Goal: Transaction & Acquisition: Book appointment/travel/reservation

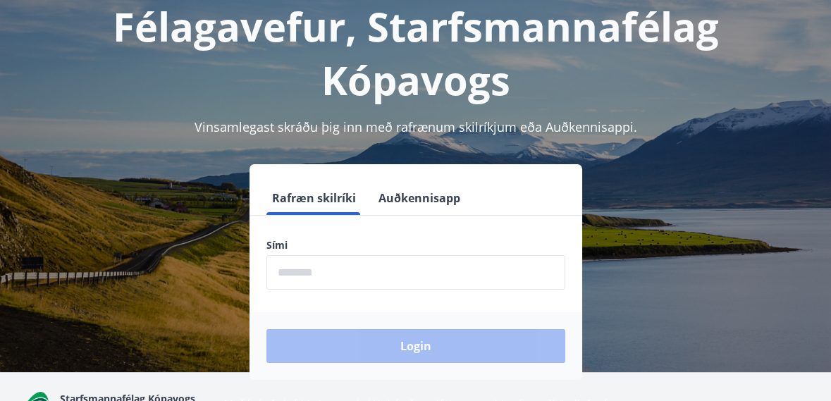
click at [402, 278] on input "phone" at bounding box center [415, 272] width 299 height 35
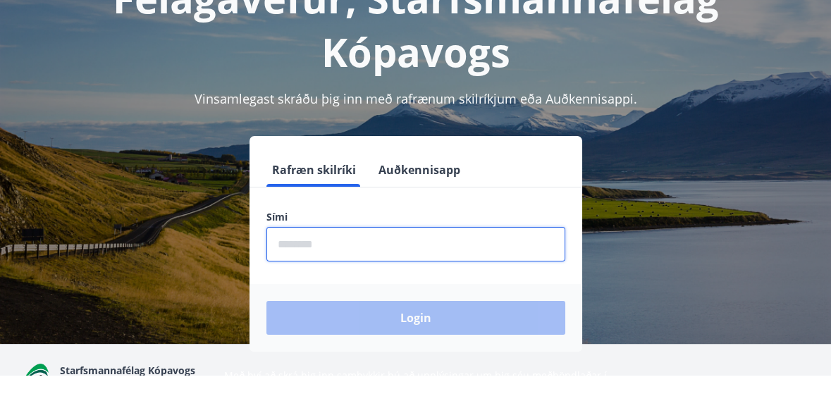
scroll to position [119, 0]
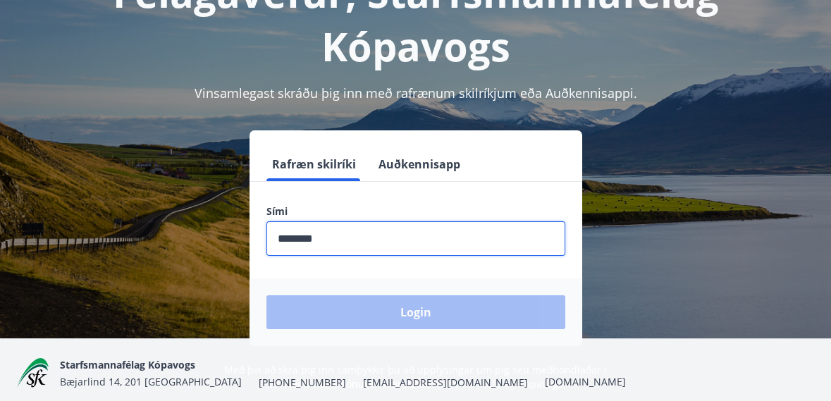
click at [505, 321] on div "Login" at bounding box center [415, 312] width 333 height 68
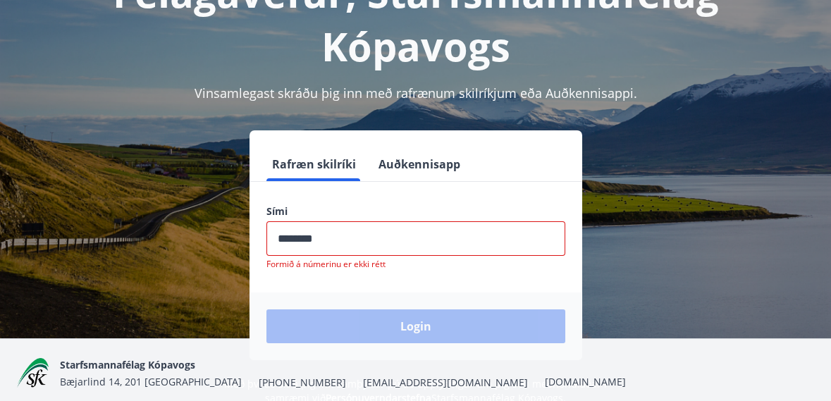
click at [366, 245] on input "phone" at bounding box center [415, 238] width 299 height 35
type input "********"
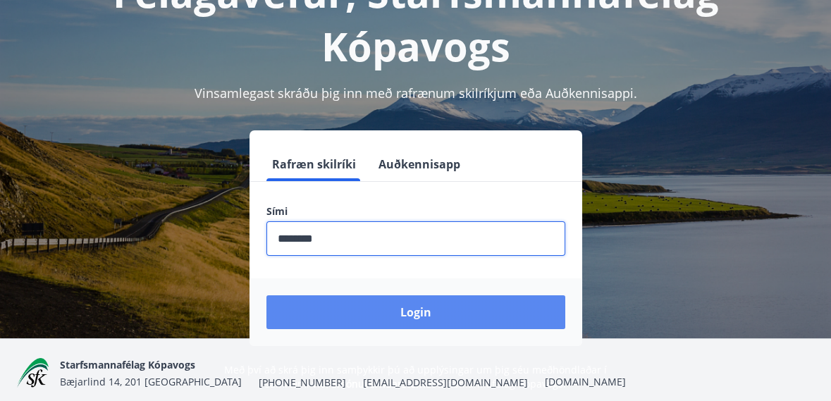
click at [512, 307] on button "Login" at bounding box center [415, 312] width 299 height 34
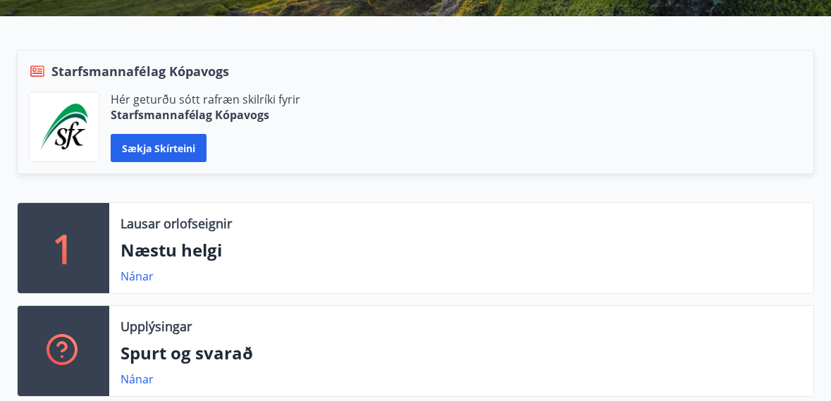
scroll to position [283, 0]
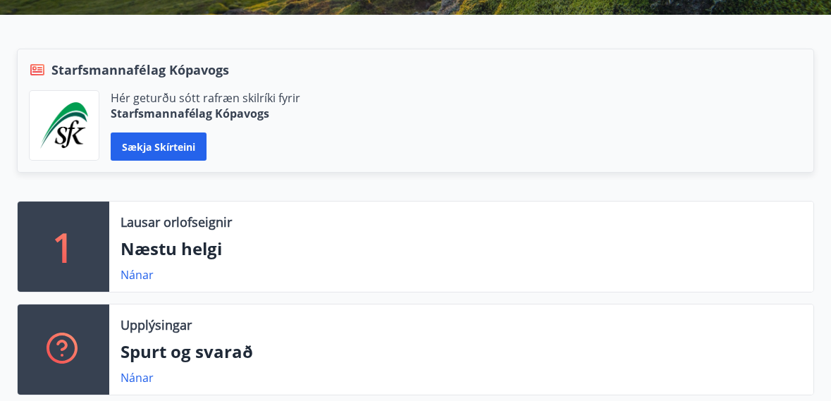
click at [213, 239] on p "Næstu helgi" at bounding box center [460, 249] width 681 height 24
click at [186, 233] on div "Lausar orlofseignir Næstu helgi Nánar" at bounding box center [461, 247] width 704 height 90
click at [133, 271] on link "Nánar" at bounding box center [136, 275] width 33 height 16
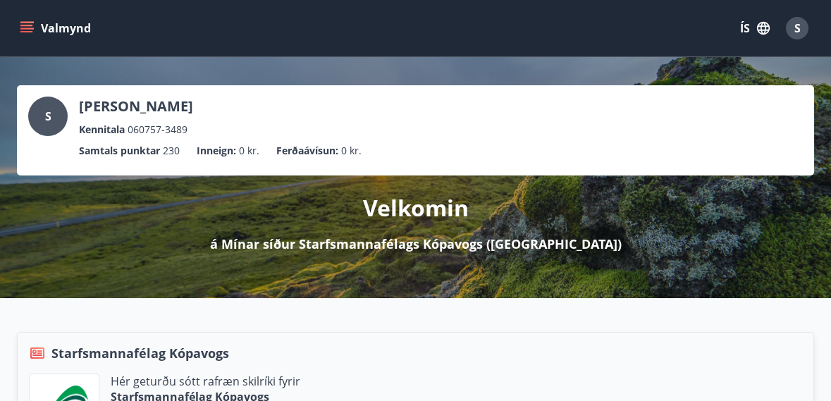
click at [20, 27] on icon "menu" at bounding box center [27, 28] width 14 height 14
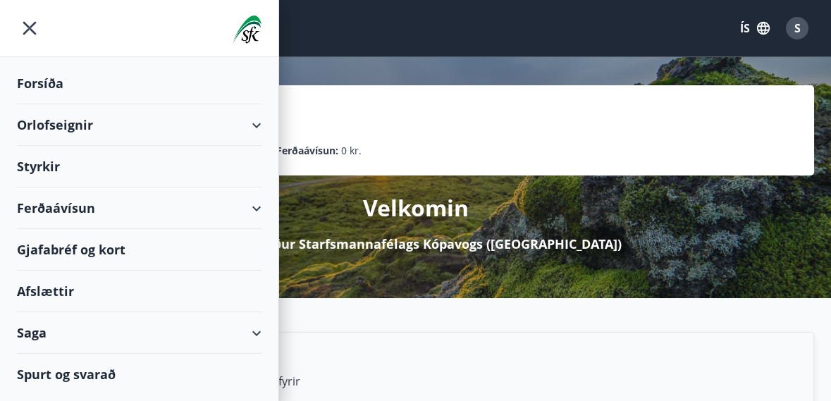
click at [254, 128] on div "Orlofseignir" at bounding box center [139, 125] width 245 height 42
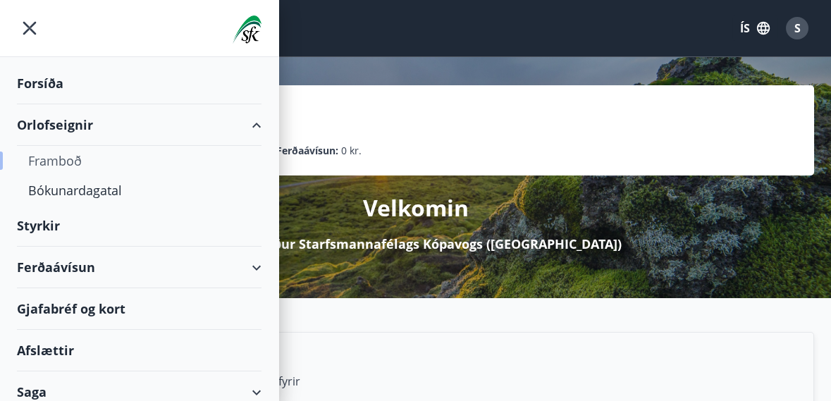
click at [82, 160] on div "Framboð" at bounding box center [139, 161] width 222 height 30
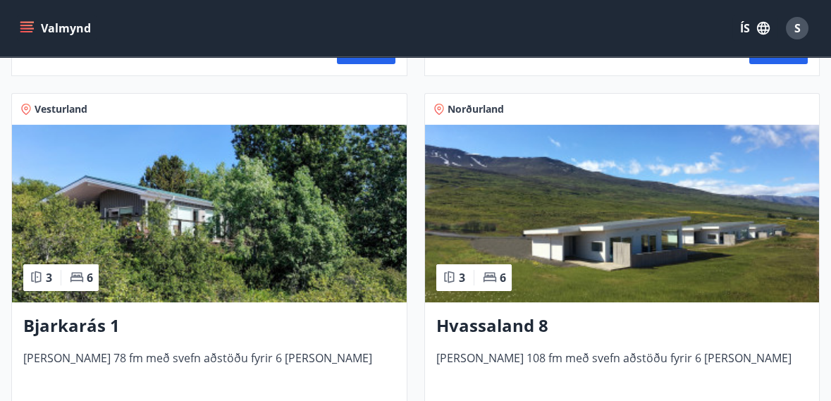
scroll to position [984, 0]
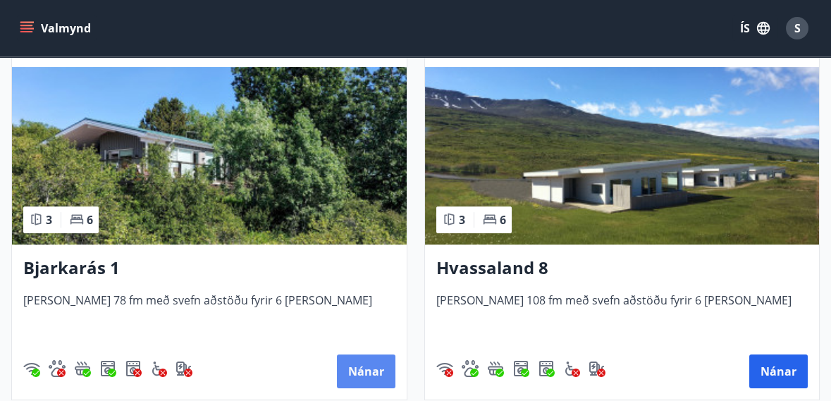
click at [364, 371] on button "Nánar" at bounding box center [366, 371] width 58 height 34
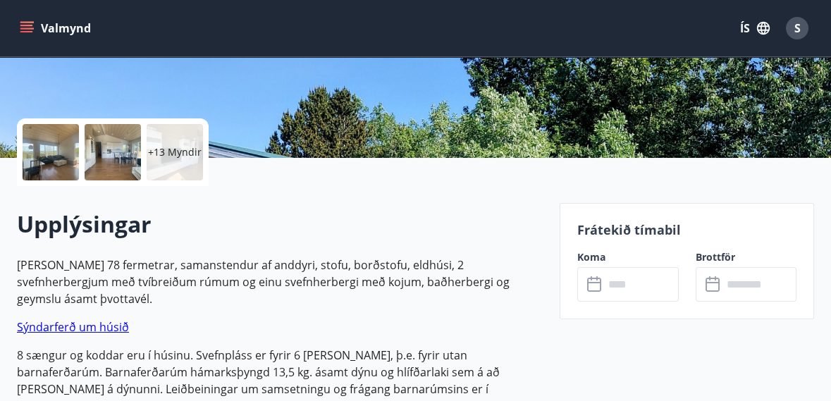
scroll to position [265, 0]
click at [638, 284] on input "text" at bounding box center [641, 284] width 75 height 35
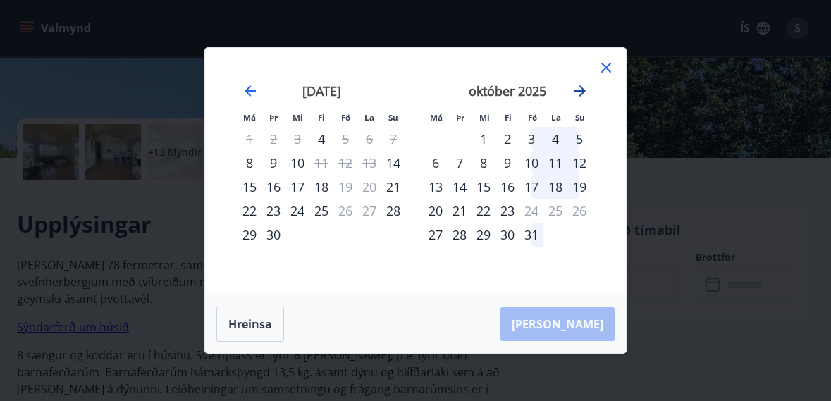
click at [587, 99] on icon "Move forward to switch to the next month." at bounding box center [579, 90] width 17 height 17
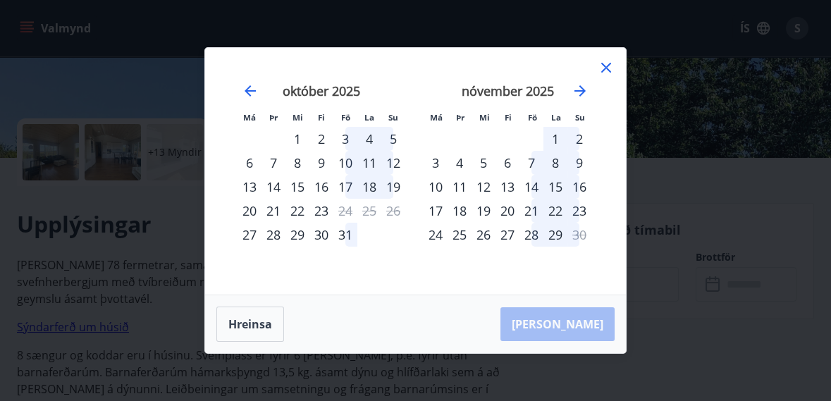
click at [612, 76] on icon at bounding box center [606, 67] width 17 height 17
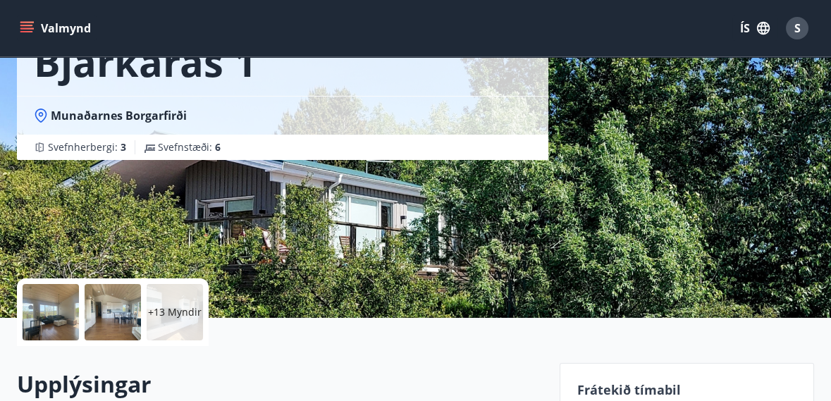
scroll to position [99, 0]
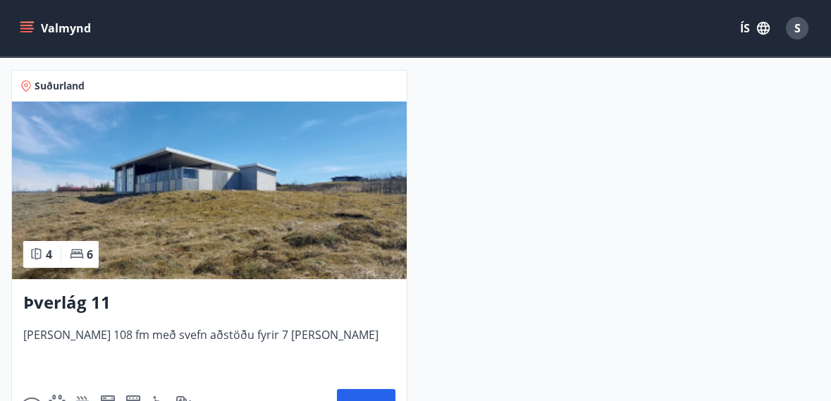
scroll to position [1391, 0]
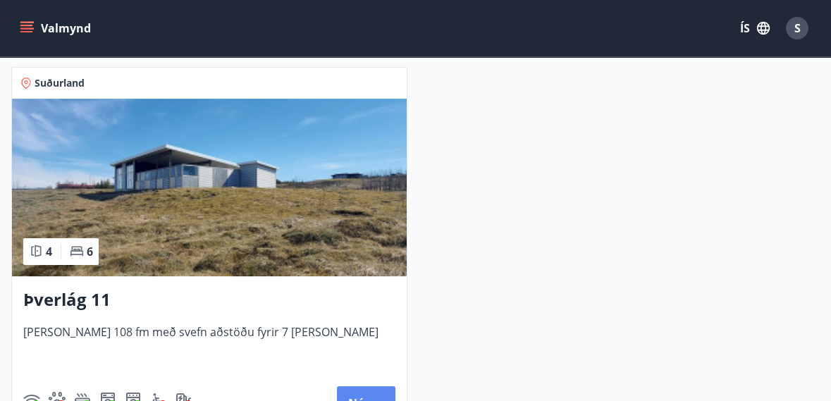
click at [364, 400] on button "Nánar" at bounding box center [366, 403] width 58 height 34
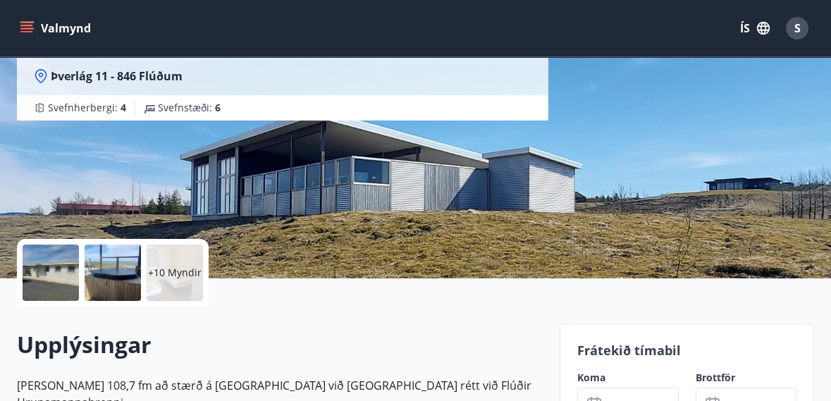
scroll to position [145, 0]
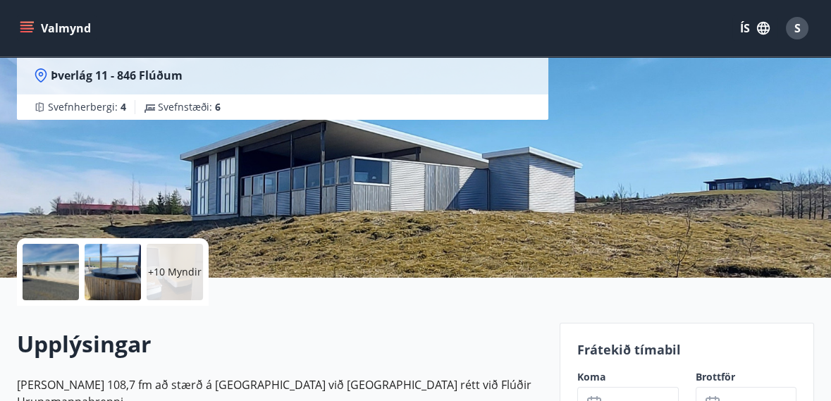
click at [635, 400] on input "text" at bounding box center [641, 404] width 75 height 35
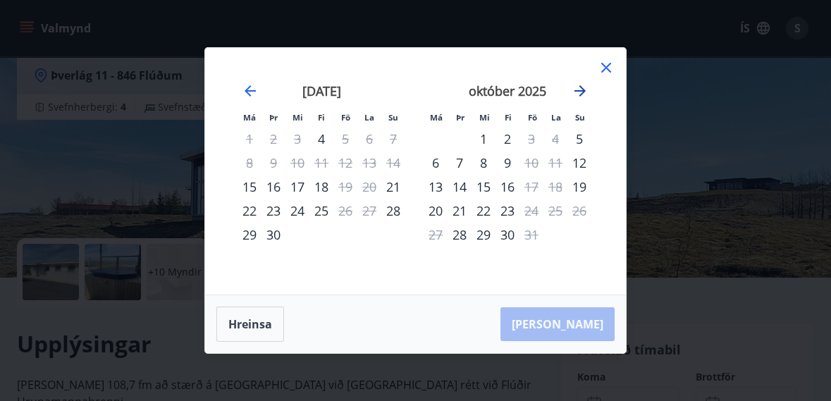
click at [583, 97] on icon "Move forward to switch to the next month." at bounding box center [579, 90] width 11 height 11
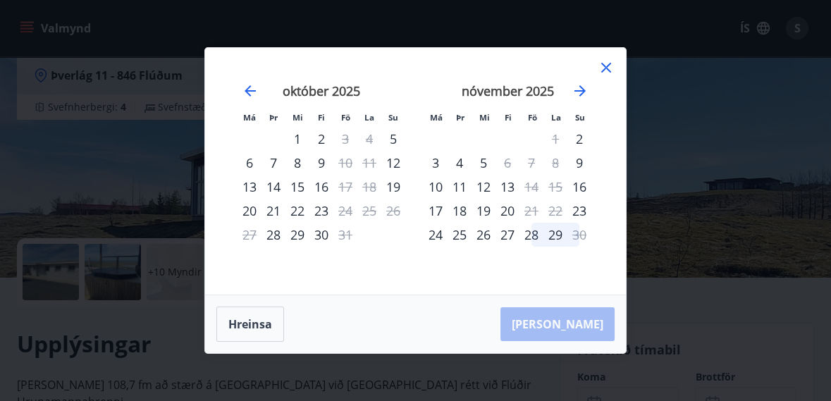
click at [605, 69] on icon at bounding box center [606, 68] width 2 height 2
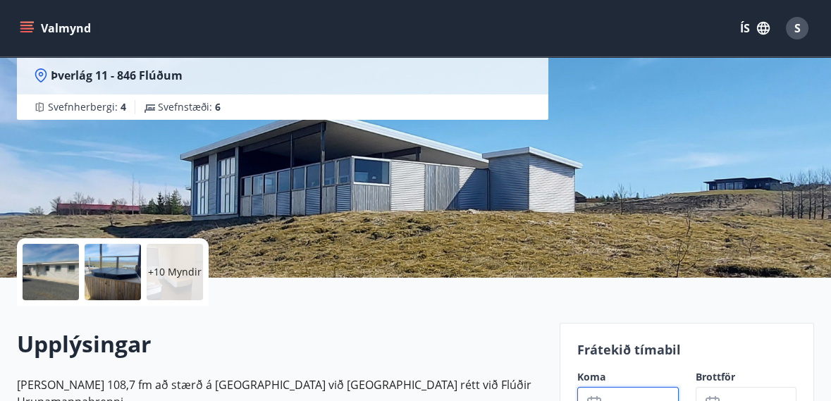
click at [174, 273] on p "+10 Myndir" at bounding box center [175, 272] width 54 height 14
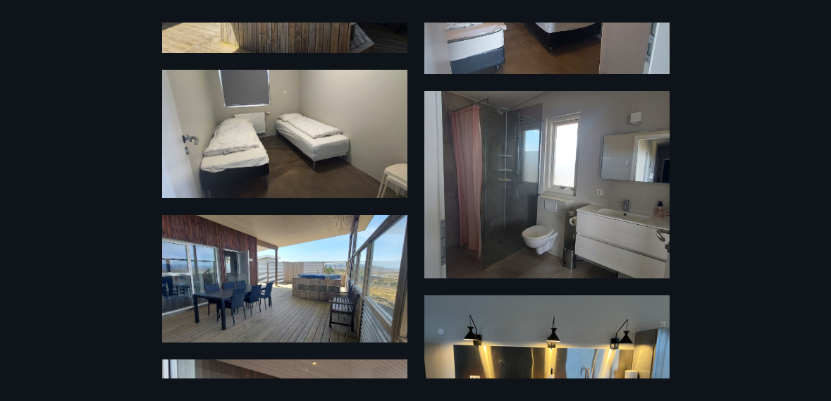
scroll to position [0, 0]
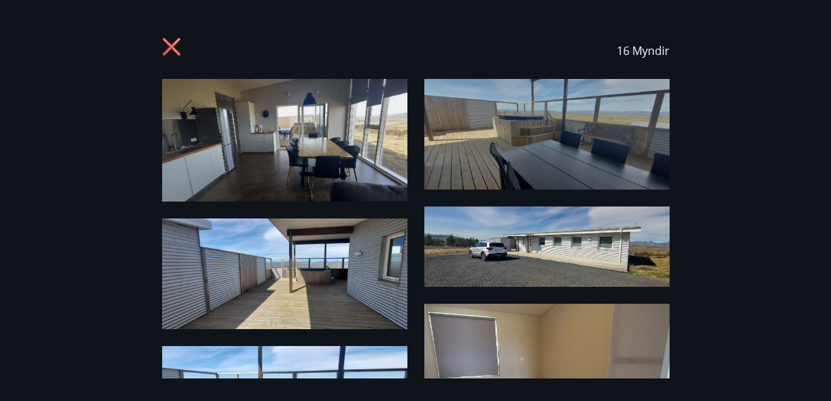
click at [175, 49] on icon at bounding box center [171, 47] width 18 height 18
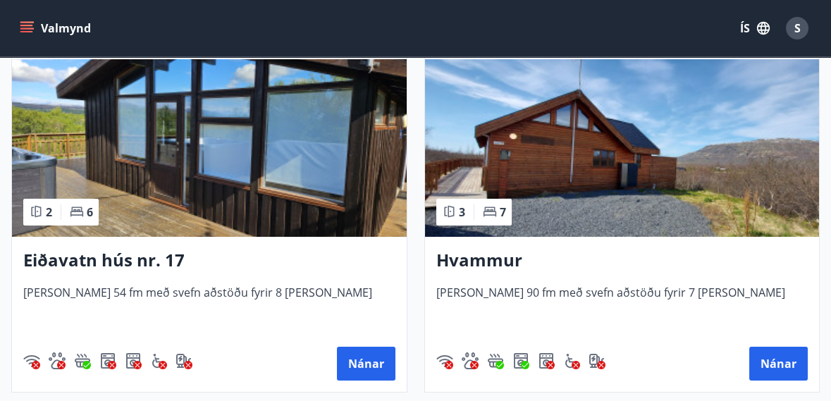
scroll to position [667, 0]
click at [783, 365] on button "Nánar" at bounding box center [778, 364] width 58 height 34
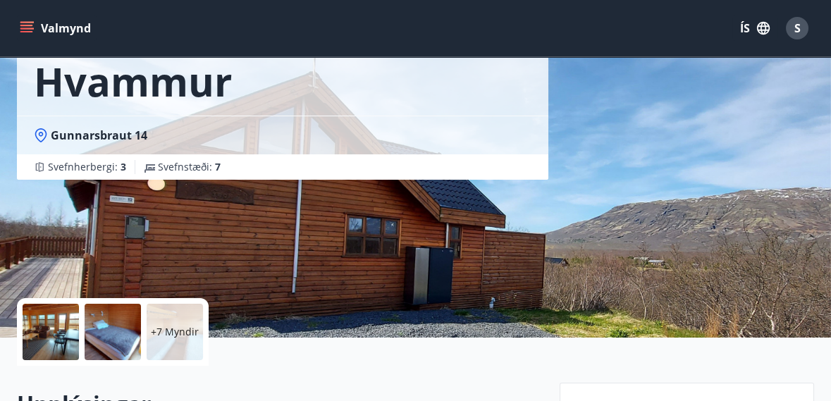
scroll to position [87, 0]
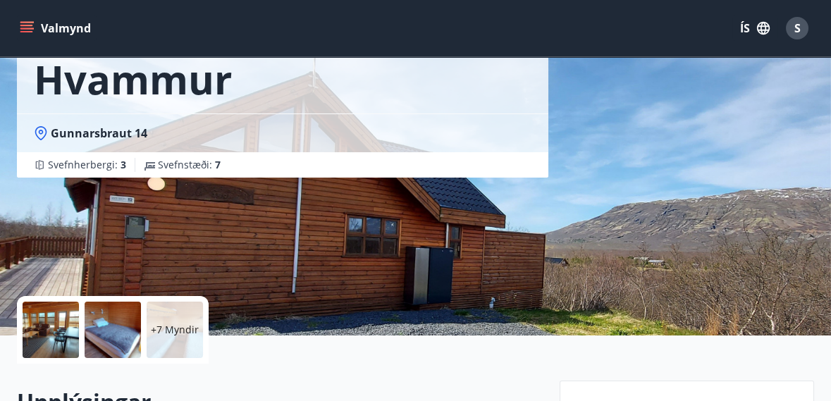
click at [174, 334] on p "+7 Myndir" at bounding box center [175, 330] width 48 height 14
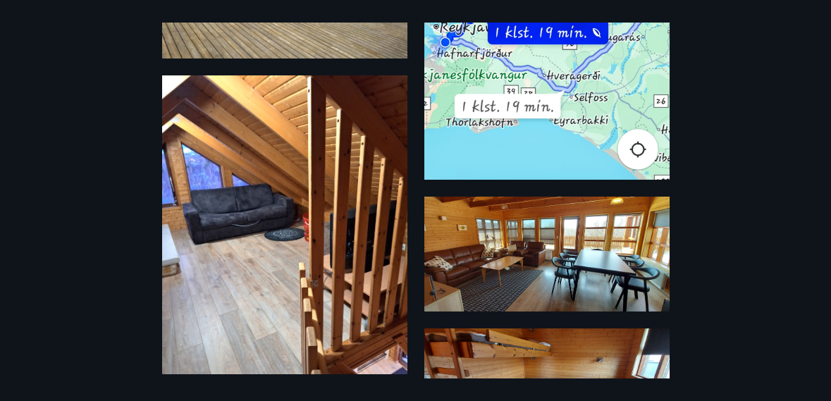
scroll to position [0, 0]
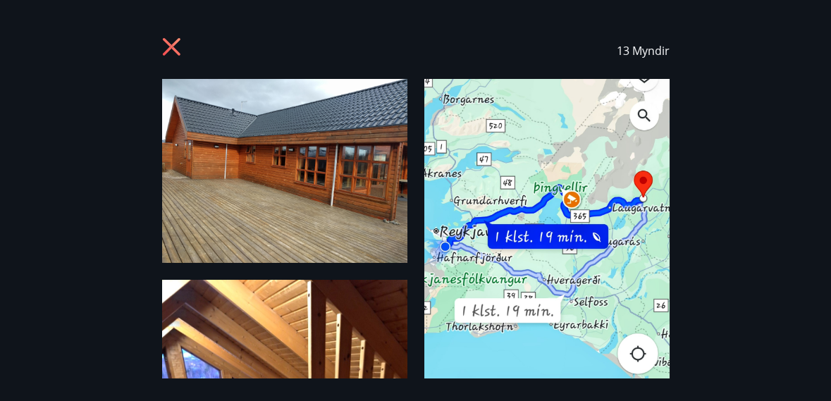
click at [171, 47] on icon at bounding box center [171, 47] width 4 height 4
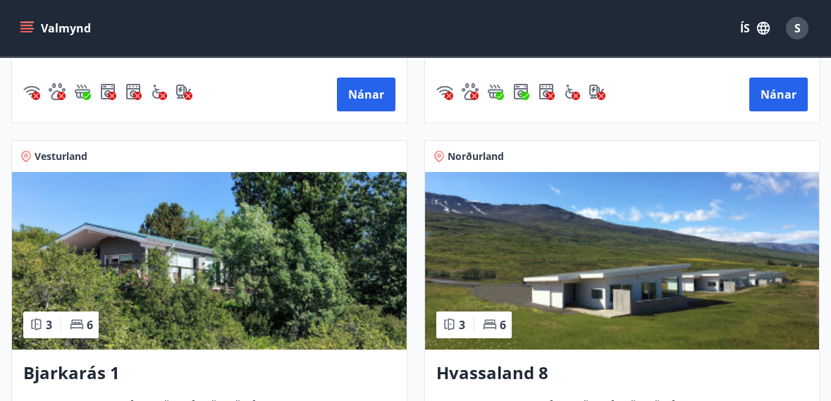
scroll to position [966, 0]
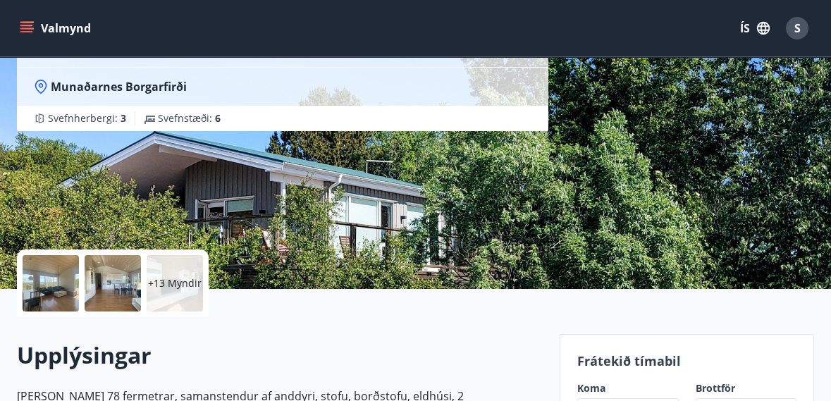
scroll to position [137, 0]
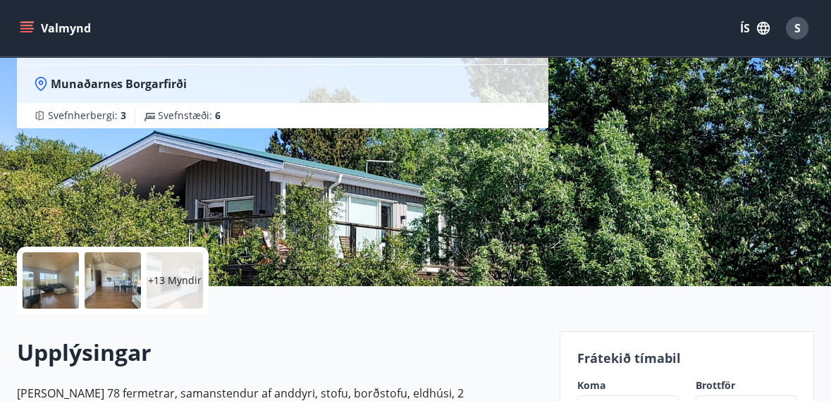
click at [51, 282] on div at bounding box center [51, 280] width 56 height 56
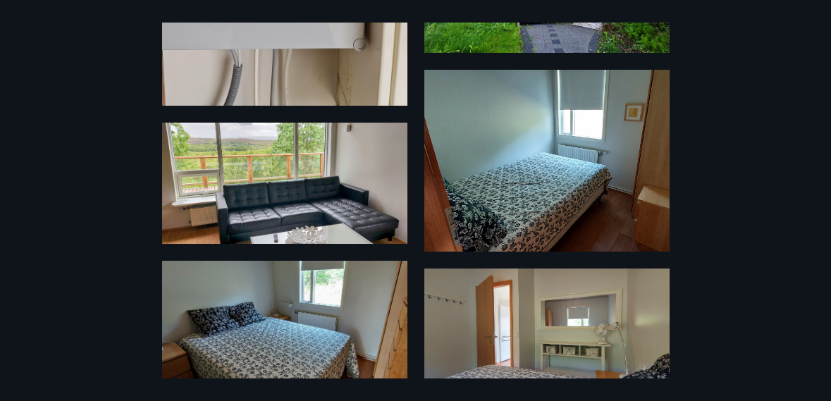
scroll to position [1426, 0]
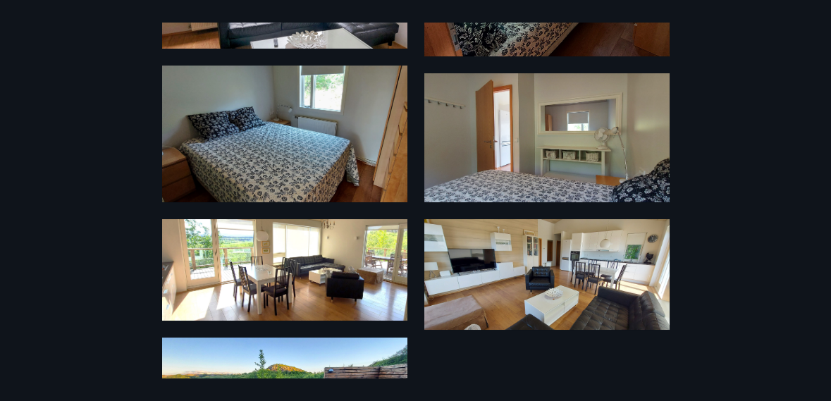
click at [351, 398] on img at bounding box center [284, 390] width 245 height 105
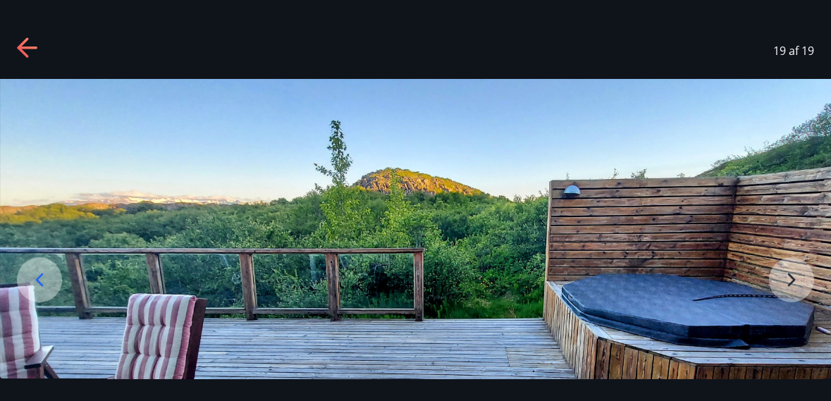
click at [796, 305] on img at bounding box center [415, 257] width 831 height 357
click at [798, 316] on img at bounding box center [415, 257] width 831 height 357
click at [795, 319] on img at bounding box center [415, 257] width 831 height 357
click at [787, 327] on img at bounding box center [415, 257] width 831 height 357
click at [785, 327] on img at bounding box center [415, 257] width 831 height 357
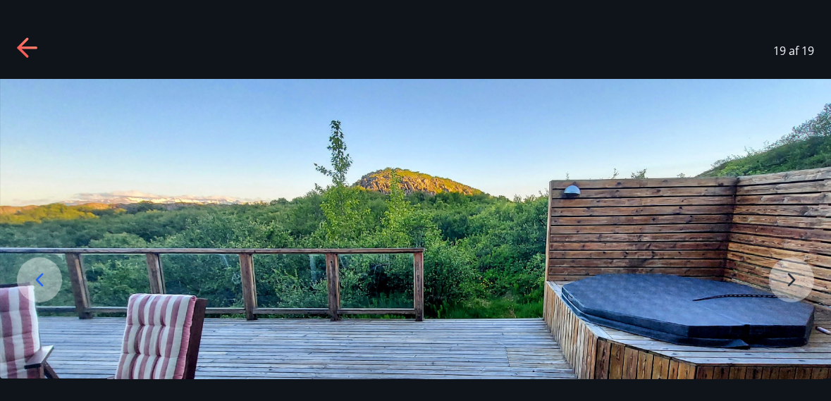
click at [35, 291] on icon at bounding box center [39, 279] width 23 height 23
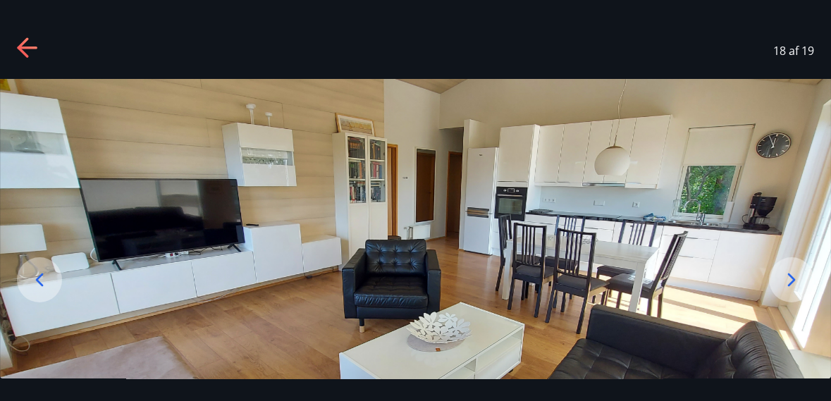
click at [42, 286] on icon at bounding box center [40, 279] width 8 height 13
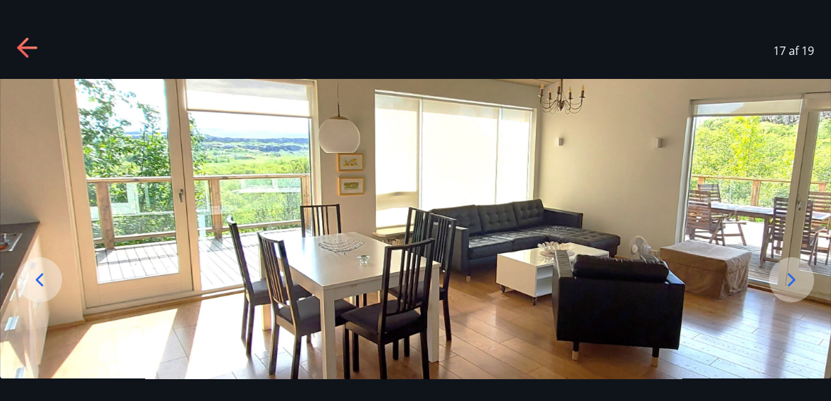
click at [49, 291] on icon at bounding box center [39, 279] width 23 height 23
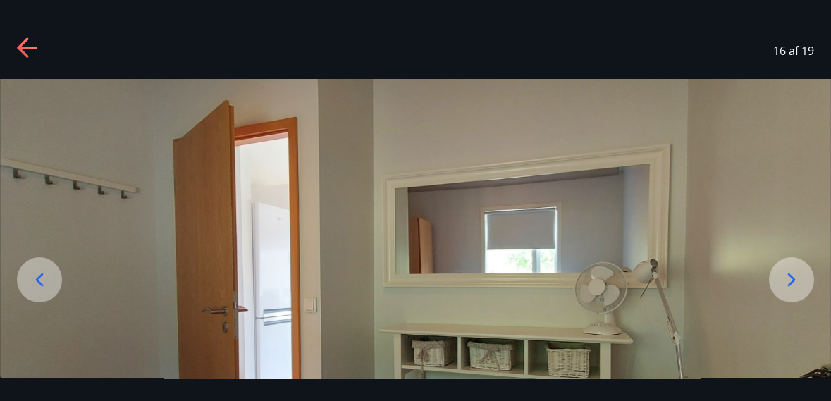
click at [49, 291] on icon at bounding box center [39, 279] width 23 height 23
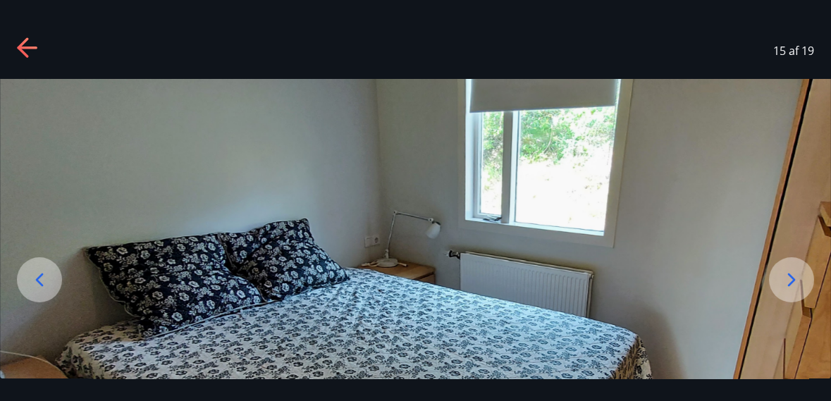
click at [48, 291] on icon at bounding box center [39, 279] width 23 height 23
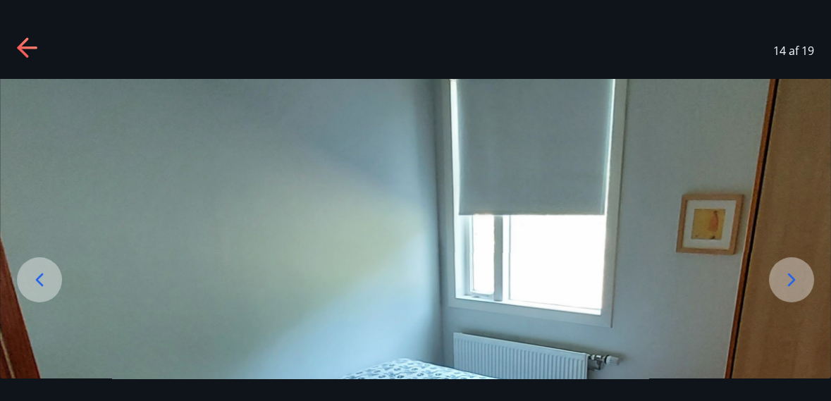
click at [47, 291] on icon at bounding box center [39, 279] width 23 height 23
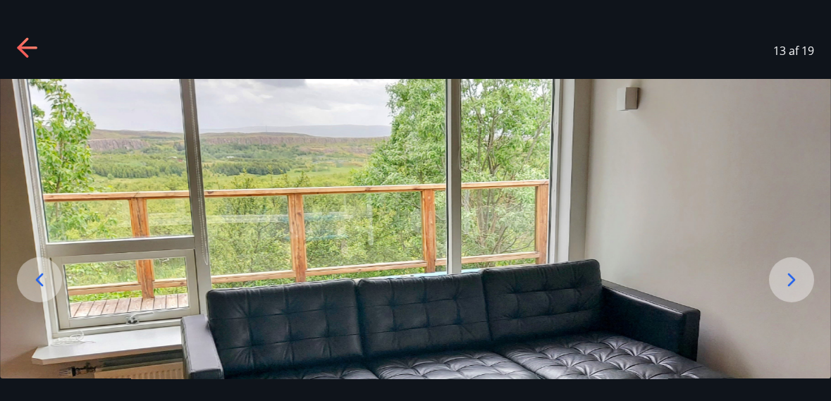
click at [47, 291] on icon at bounding box center [39, 279] width 23 height 23
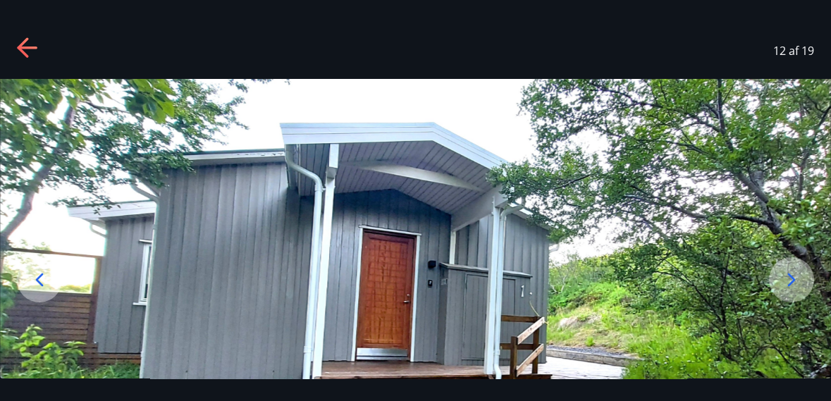
click at [35, 47] on icon at bounding box center [27, 48] width 20 height 3
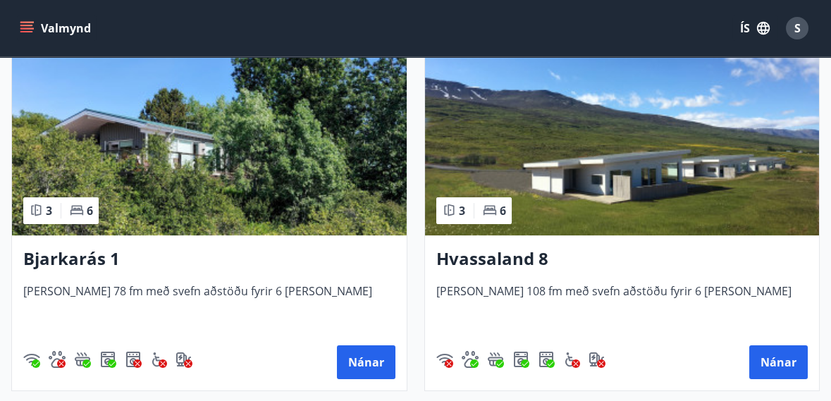
scroll to position [1051, 0]
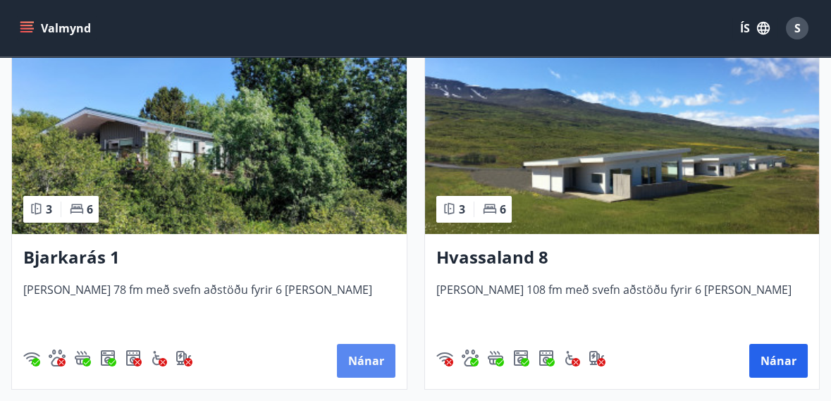
click at [371, 359] on button "Nánar" at bounding box center [366, 361] width 58 height 34
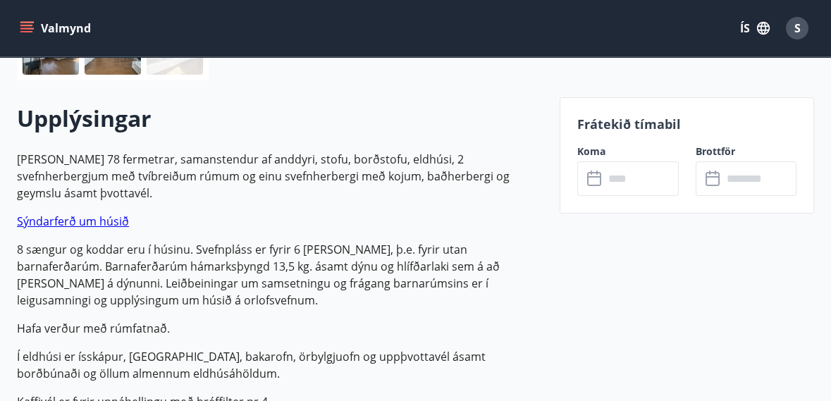
scroll to position [371, 0]
click at [645, 180] on input "text" at bounding box center [641, 178] width 75 height 35
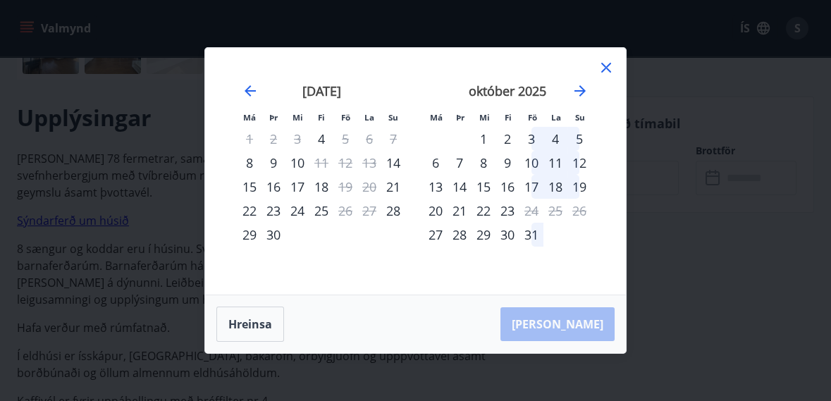
click at [607, 76] on icon at bounding box center [606, 67] width 17 height 17
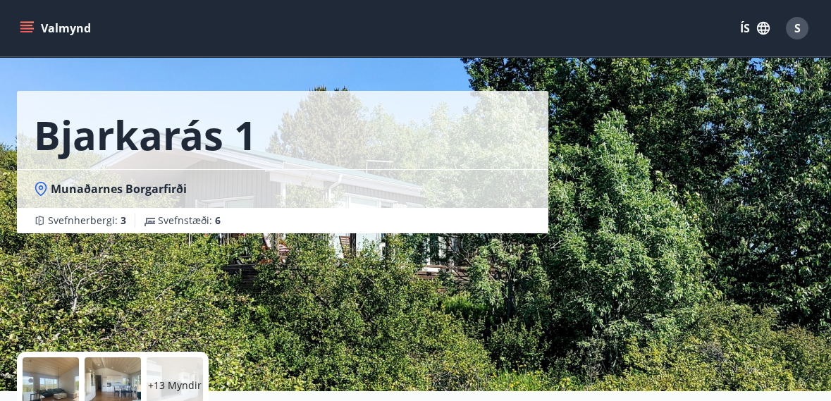
scroll to position [31, 0]
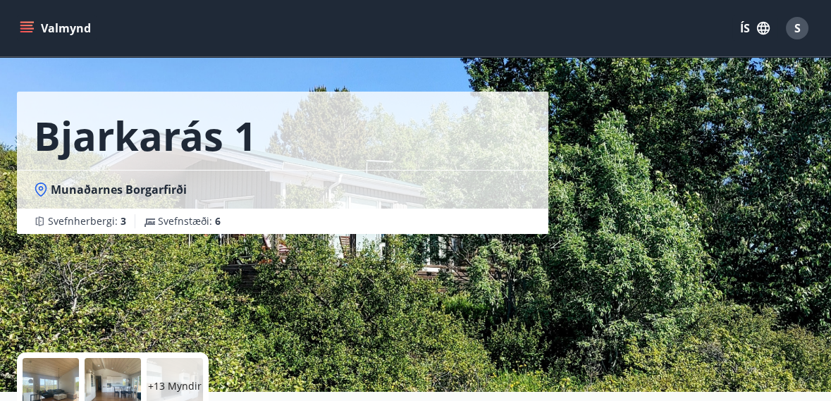
click at [801, 30] on div "S" at bounding box center [797, 28] width 23 height 23
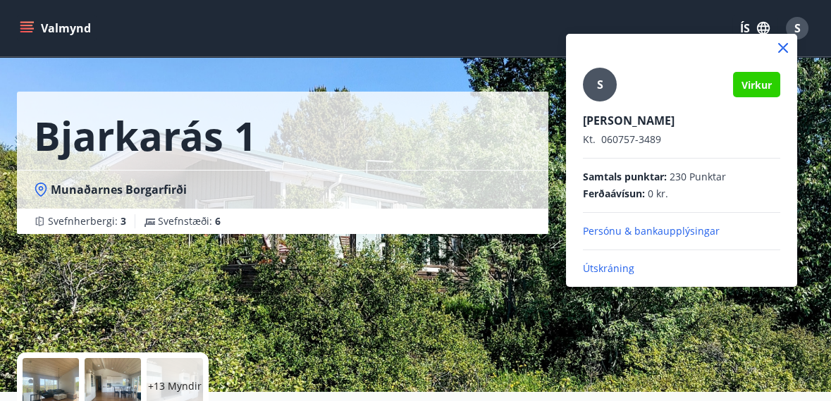
click at [628, 274] on p "Útskráning" at bounding box center [681, 268] width 197 height 14
